Goal: Task Accomplishment & Management: Manage account settings

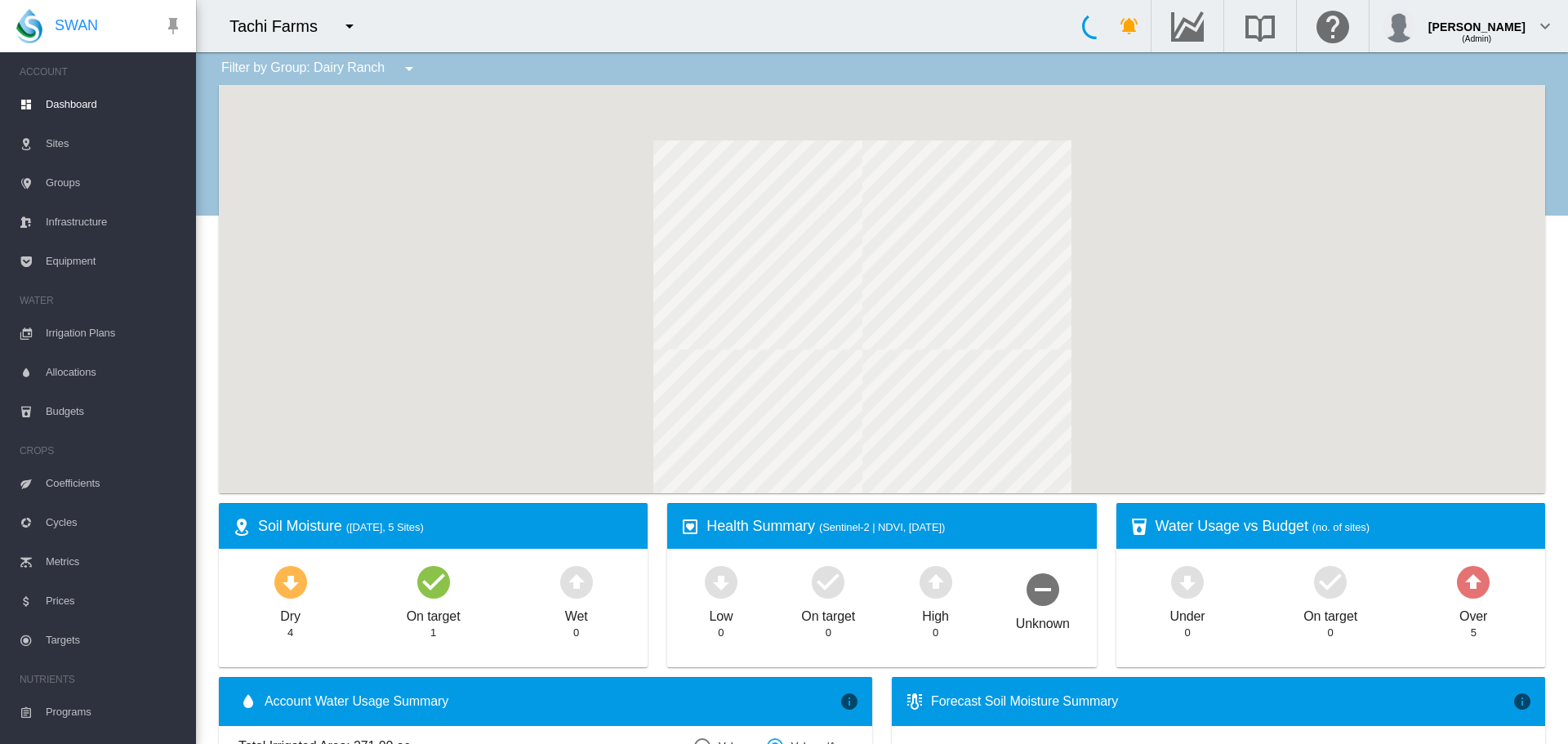
click at [336, 21] on button "button" at bounding box center [349, 25] width 33 height 33
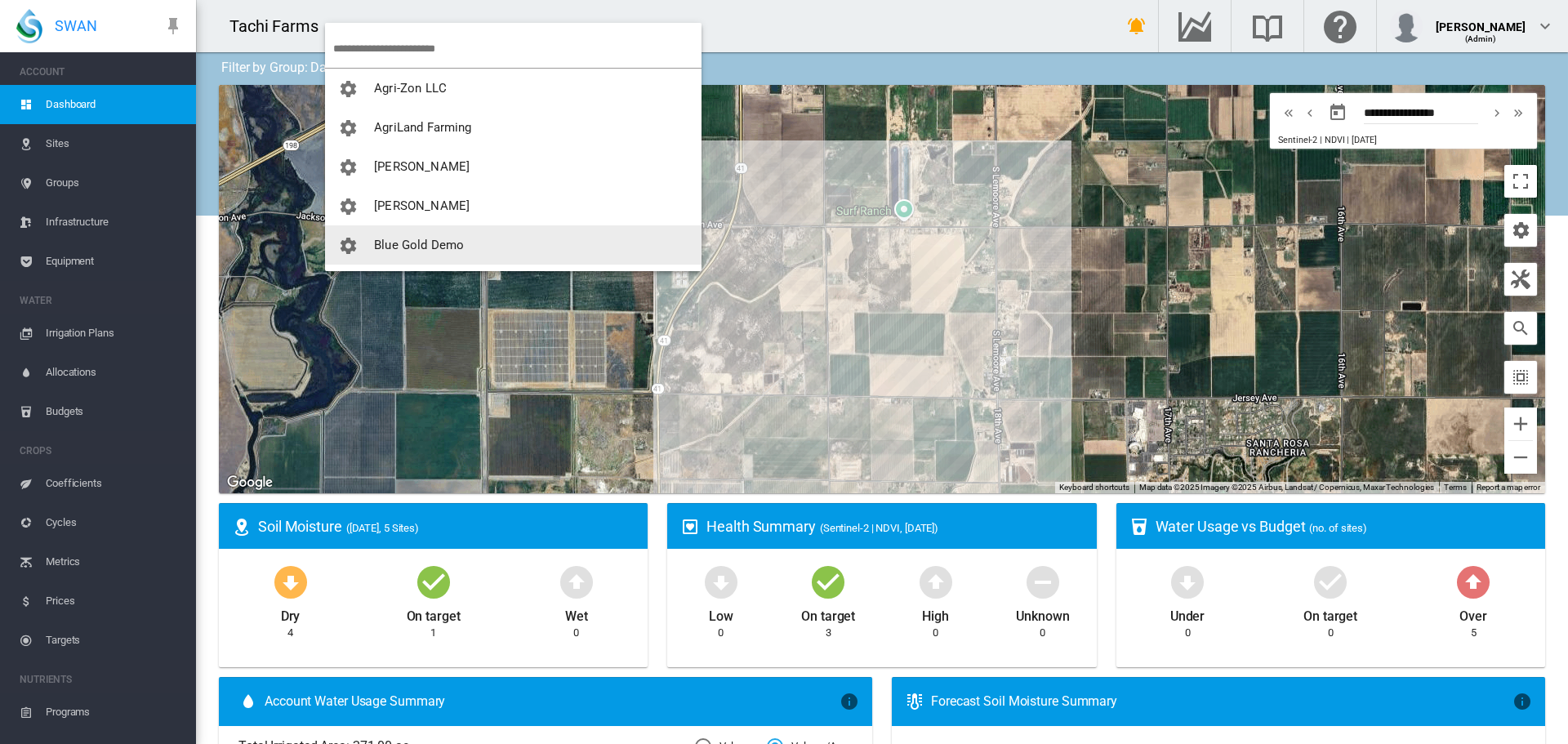
click at [452, 240] on span "Blue Gold Demo" at bounding box center [419, 244] width 90 height 15
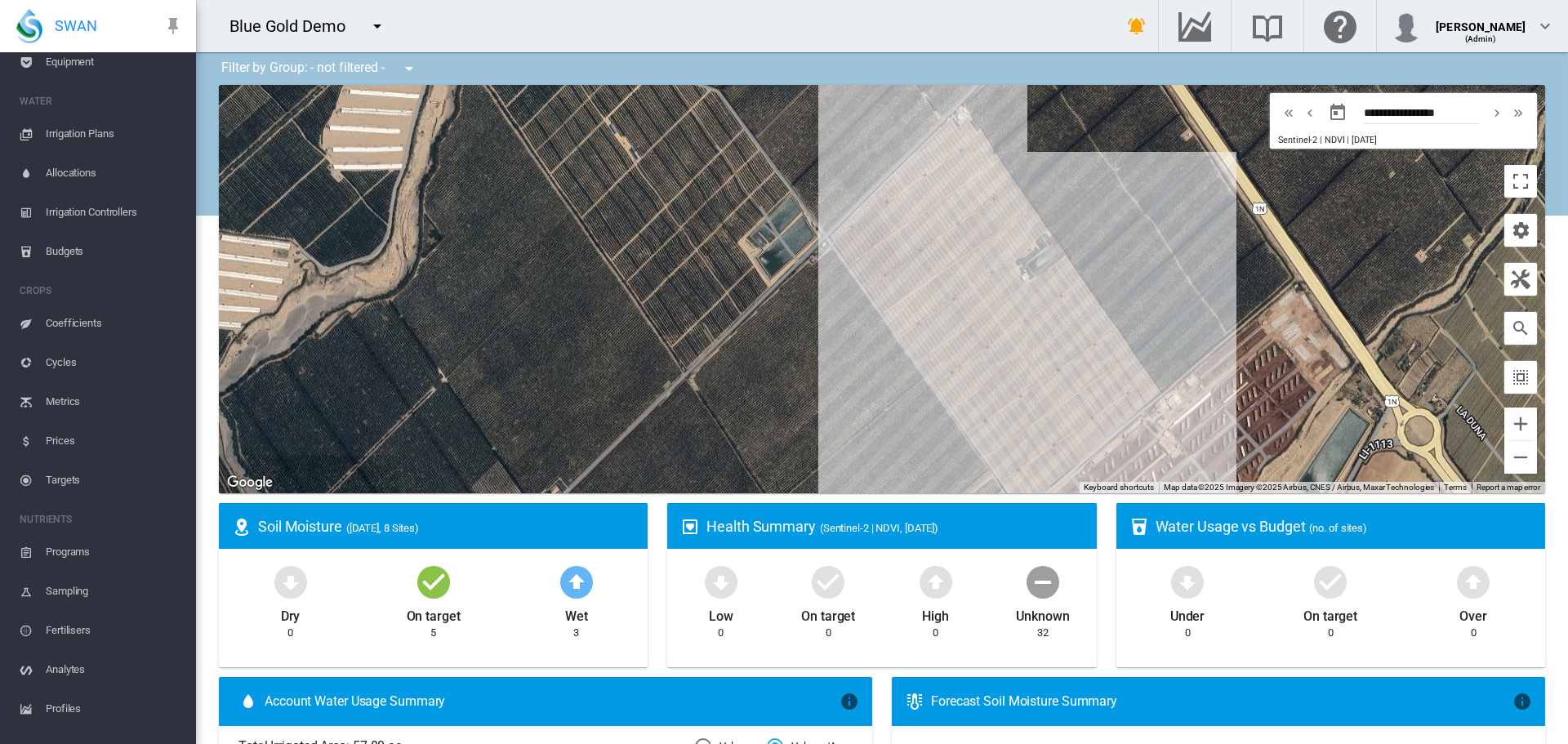
scroll to position [295, 0]
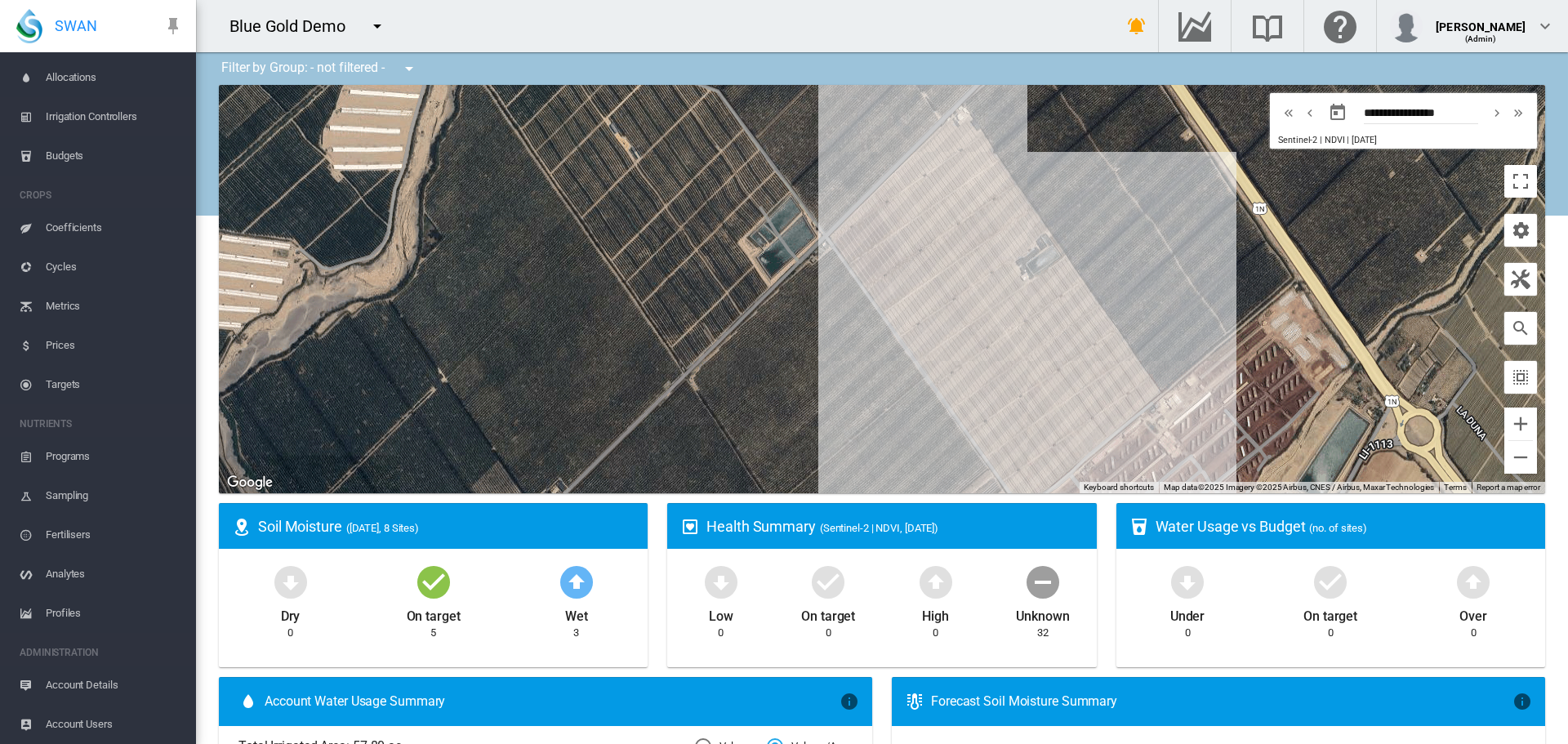
click at [107, 675] on span "Account Details" at bounding box center [114, 685] width 137 height 40
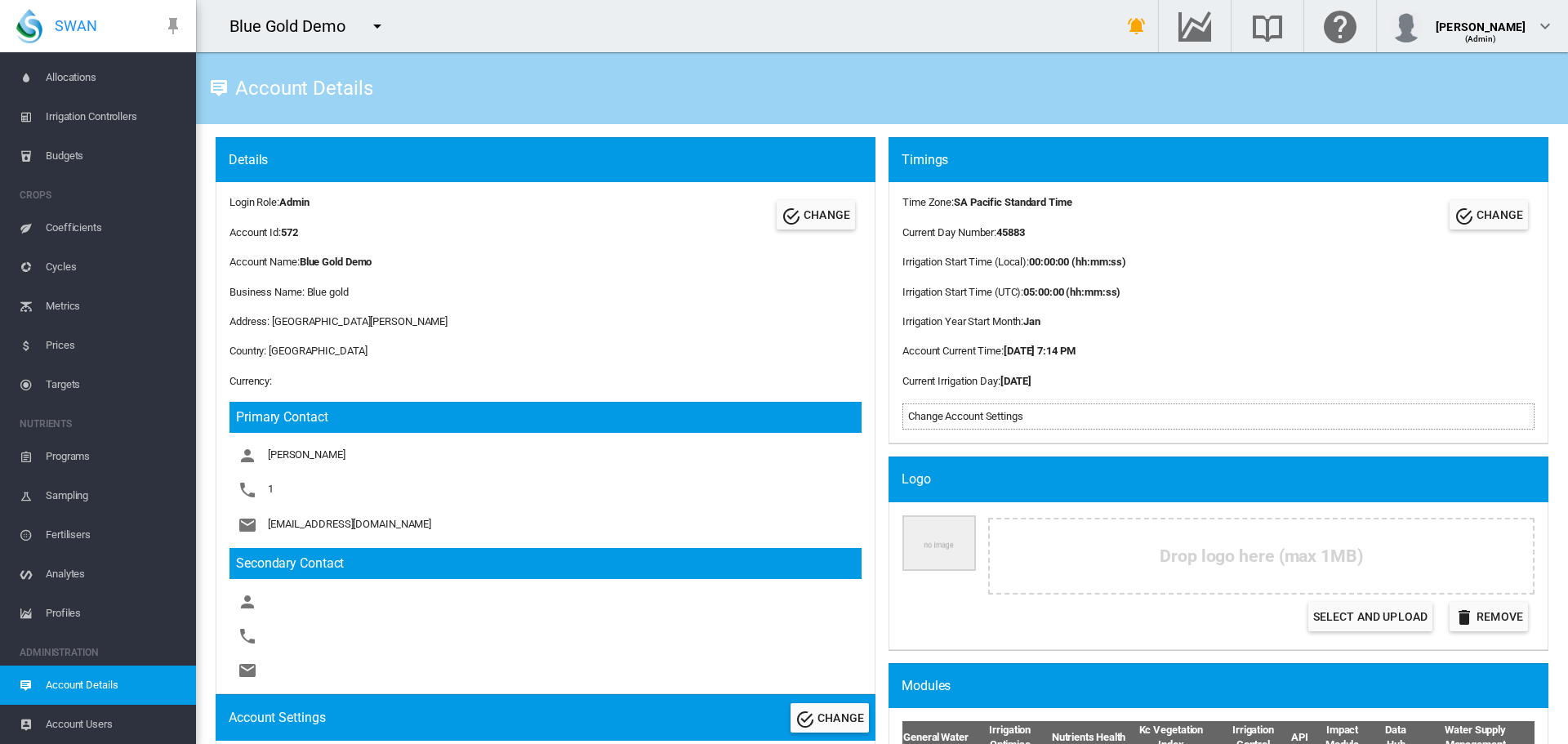
click at [52, 718] on span "Account Users" at bounding box center [114, 724] width 137 height 40
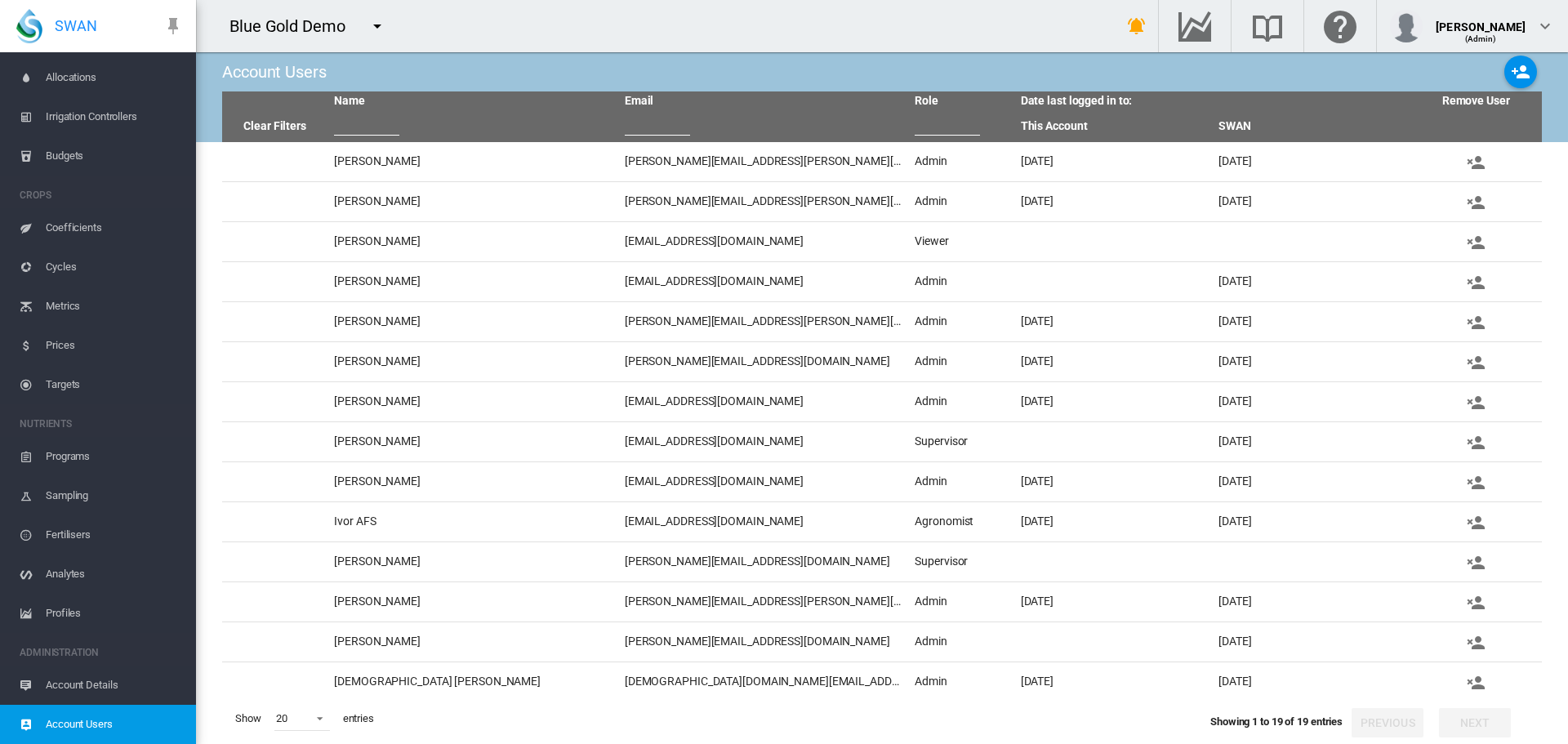
click at [393, 114] on input "text" at bounding box center [366, 123] width 65 height 25
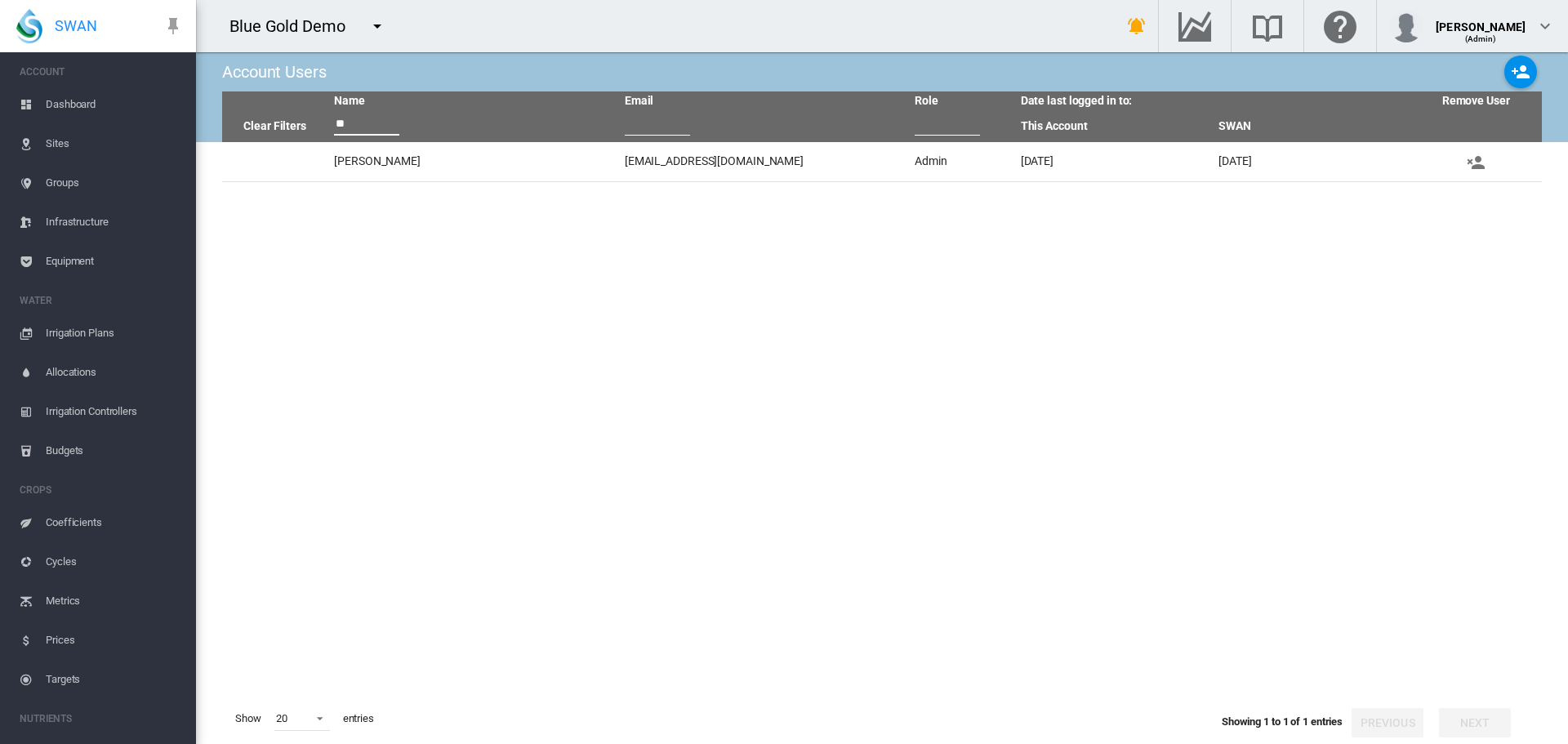
type input "**"
click at [54, 94] on span "Dashboard" at bounding box center [114, 105] width 137 height 40
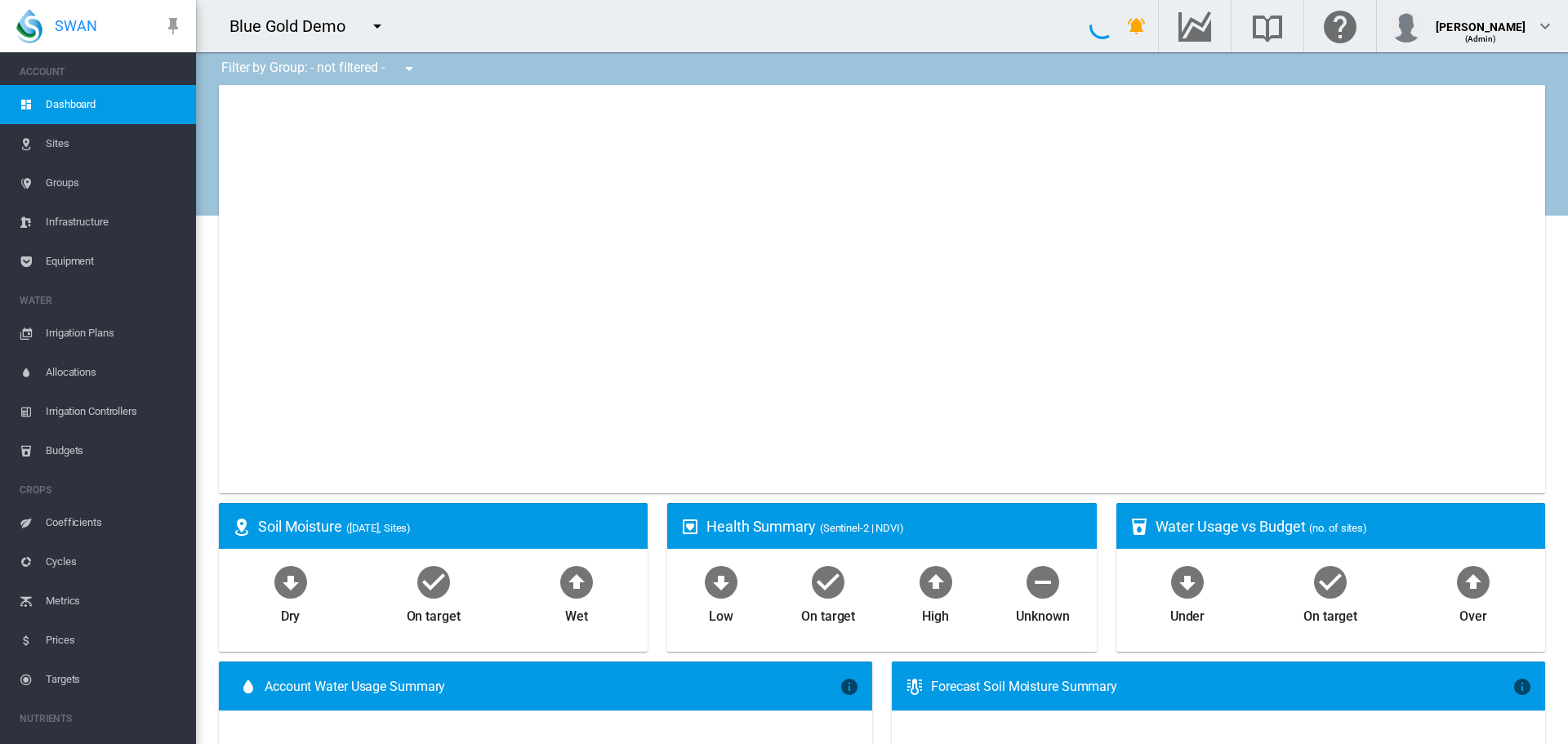
click at [629, 31] on div "Blue Gold Demo" at bounding box center [642, 25] width 893 height 52
type input "**********"
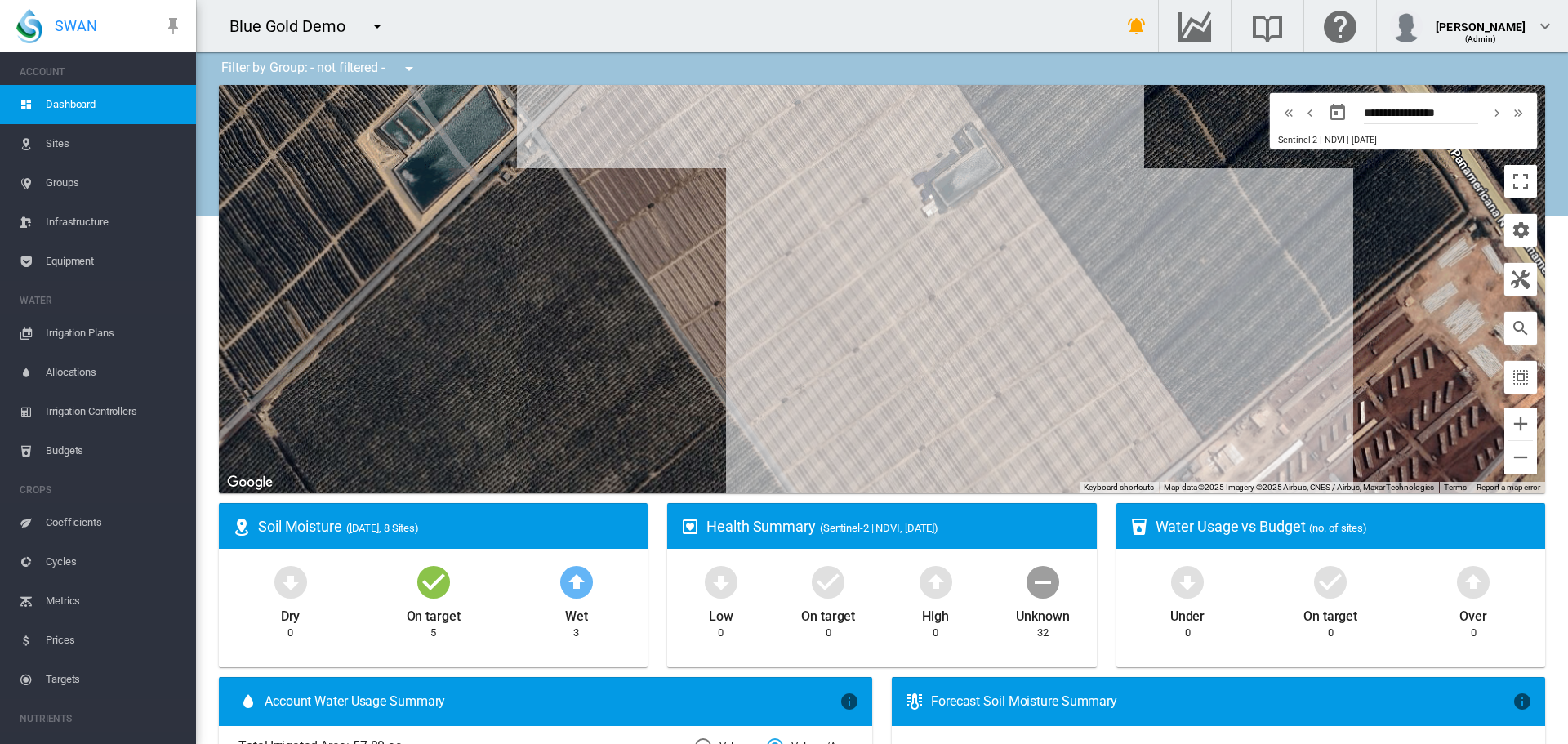
drag, startPoint x: 956, startPoint y: 309, endPoint x: 875, endPoint y: 441, distance: 154.9
click at [875, 441] on div "To navigate, press the arrow keys." at bounding box center [882, 289] width 1326 height 408
